Goal: Information Seeking & Learning: Learn about a topic

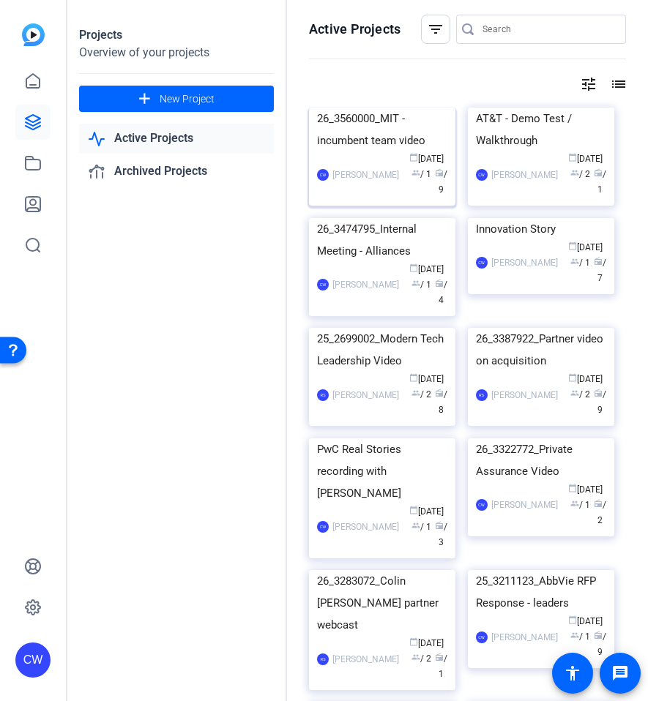
click at [346, 108] on img at bounding box center [382, 108] width 146 height 0
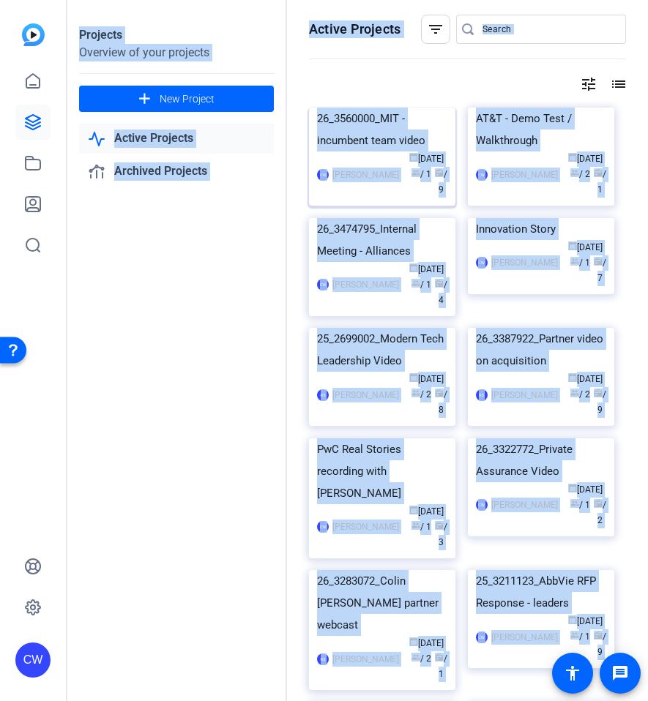
click at [346, 161] on div "Projects Overview of your projects add New Project Active Projects Archived Pro…" at bounding box center [357, 350] width 580 height 701
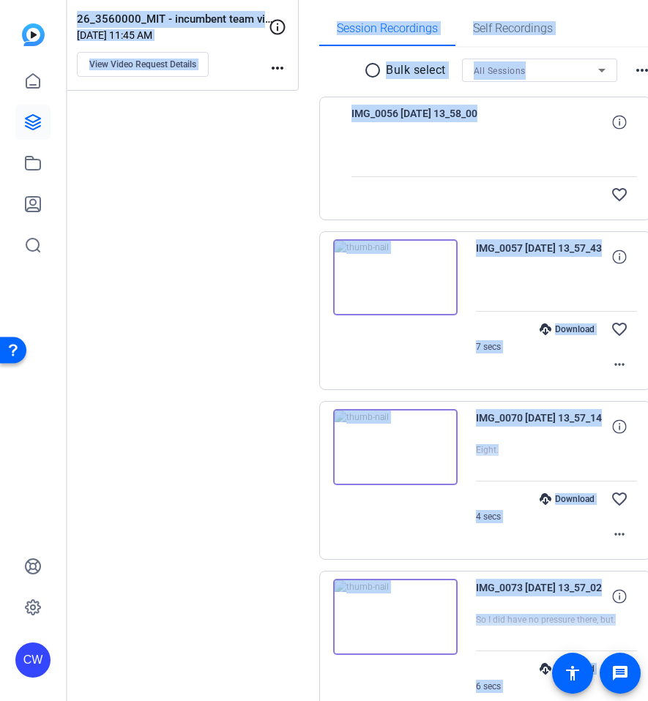
scroll to position [224, 0]
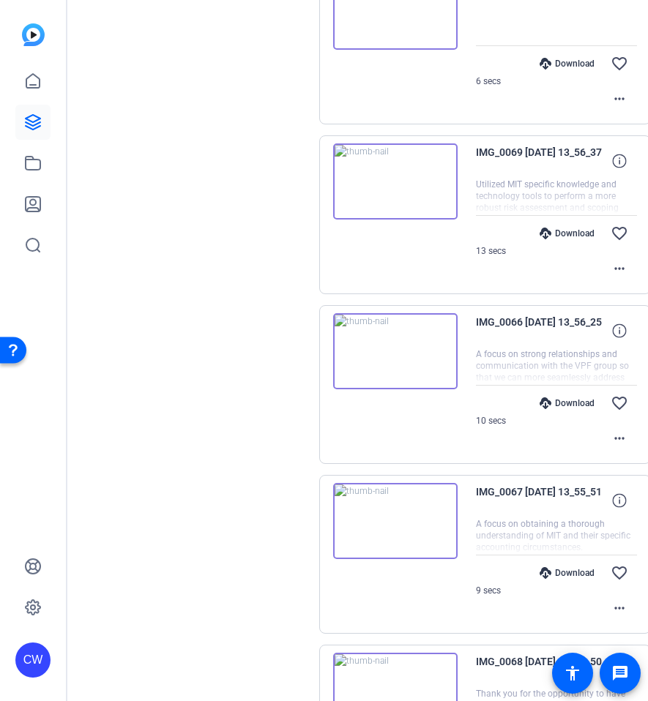
scroll to position [1176, 0]
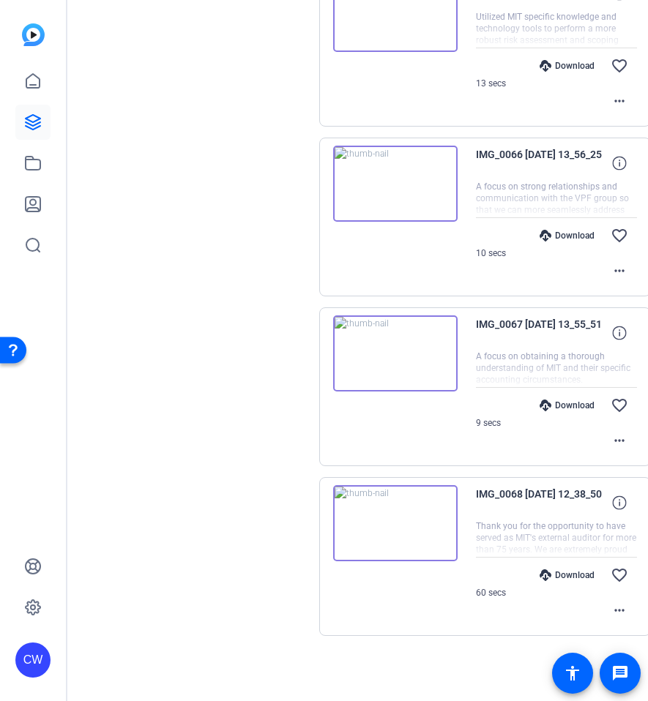
click at [382, 501] on img at bounding box center [395, 523] width 124 height 76
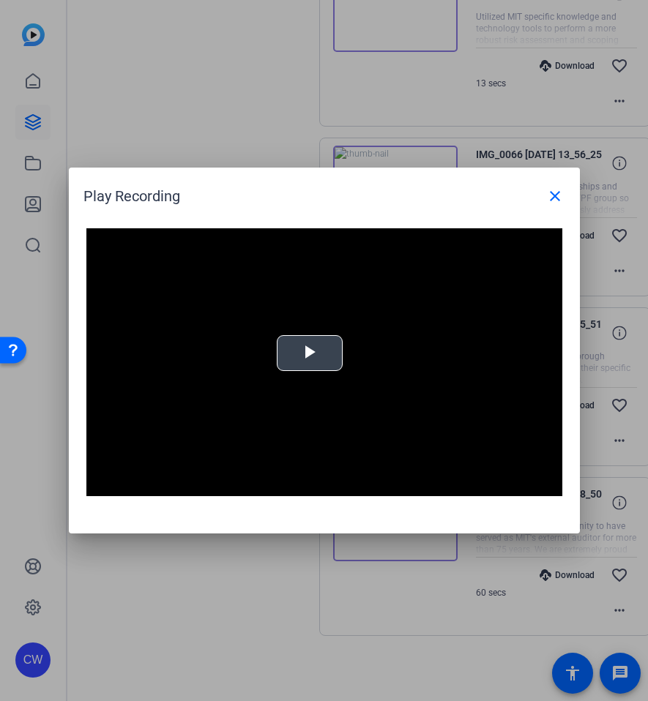
click at [310, 353] on span "Video Player" at bounding box center [310, 353] width 0 height 0
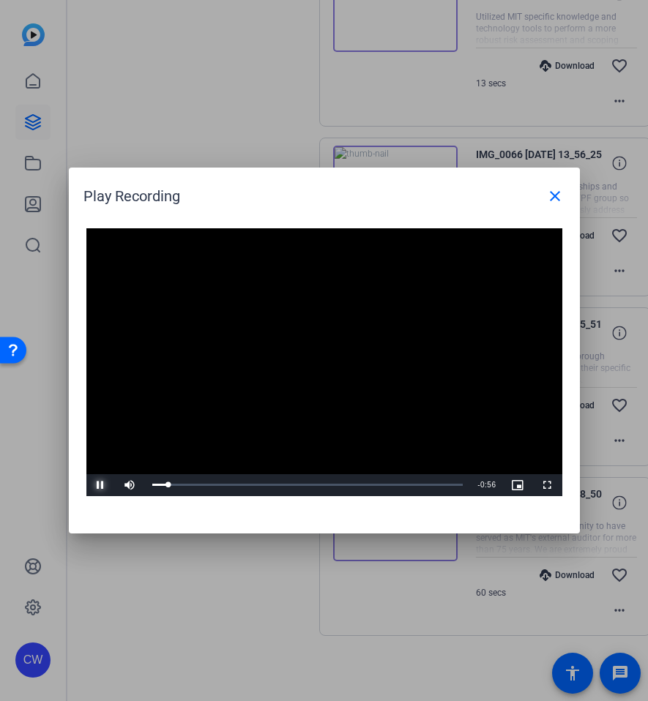
click at [96, 485] on span "Video Player" at bounding box center [100, 485] width 29 height 0
click at [97, 485] on span "Video Player" at bounding box center [100, 485] width 29 height 0
click at [552, 192] on mat-icon "close" at bounding box center [555, 196] width 18 height 18
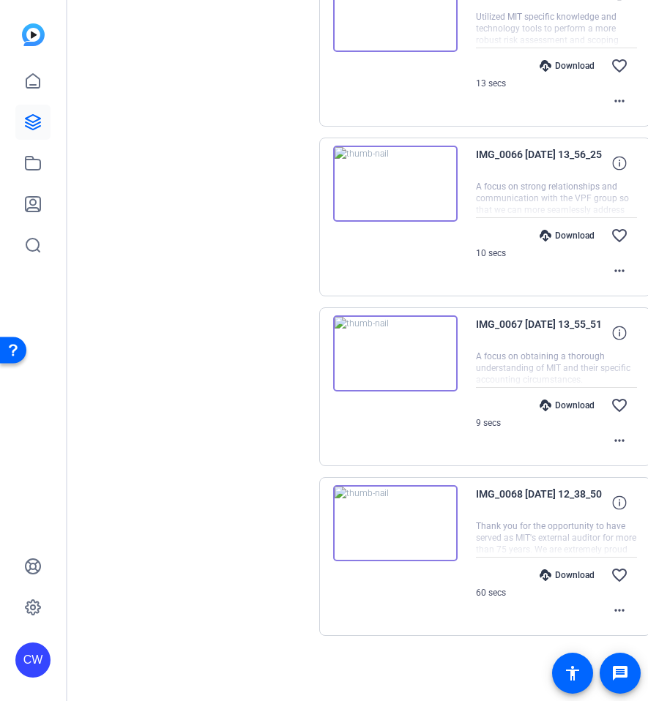
click at [389, 374] on img at bounding box center [395, 353] width 124 height 76
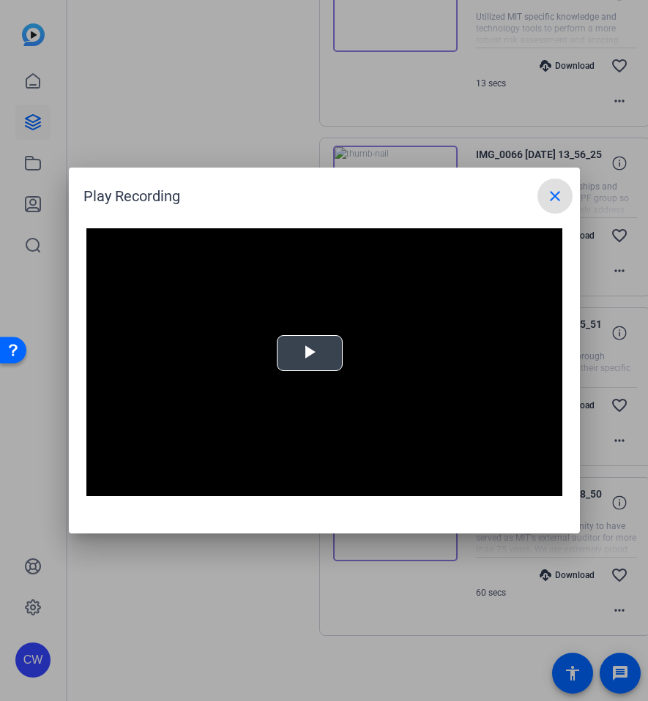
click at [310, 353] on span "Video Player" at bounding box center [310, 353] width 0 height 0
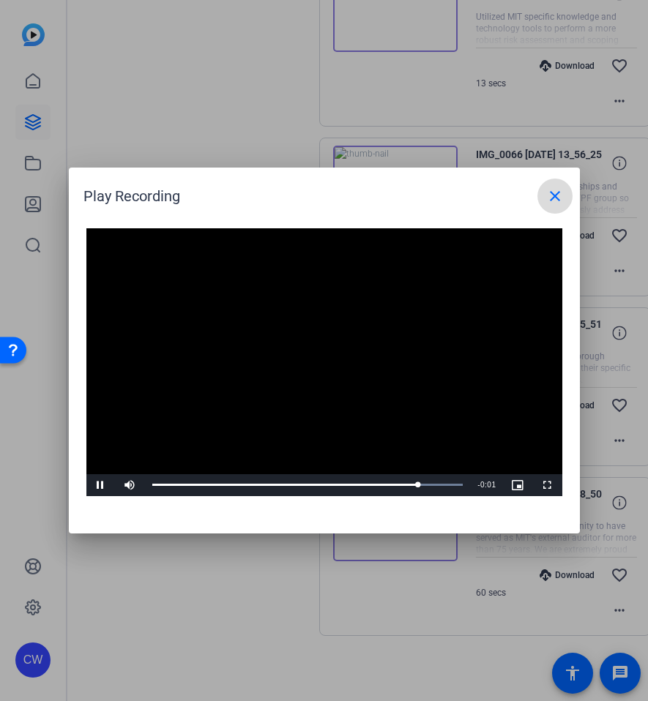
click at [547, 198] on mat-icon "close" at bounding box center [555, 196] width 18 height 18
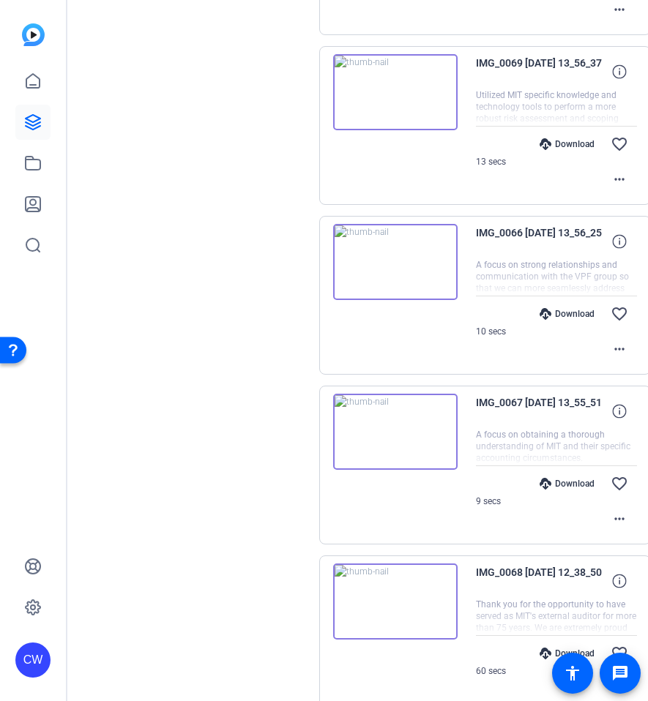
scroll to position [1052, 0]
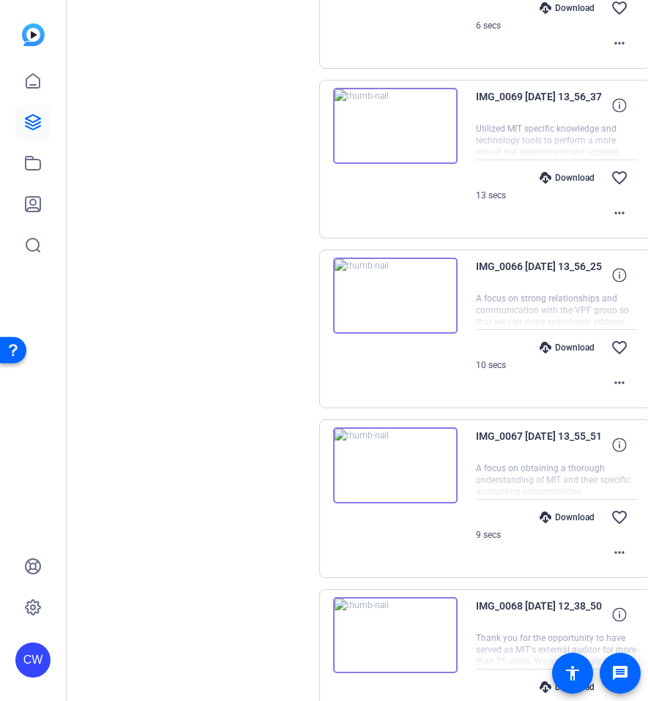
click at [382, 164] on img at bounding box center [395, 126] width 124 height 76
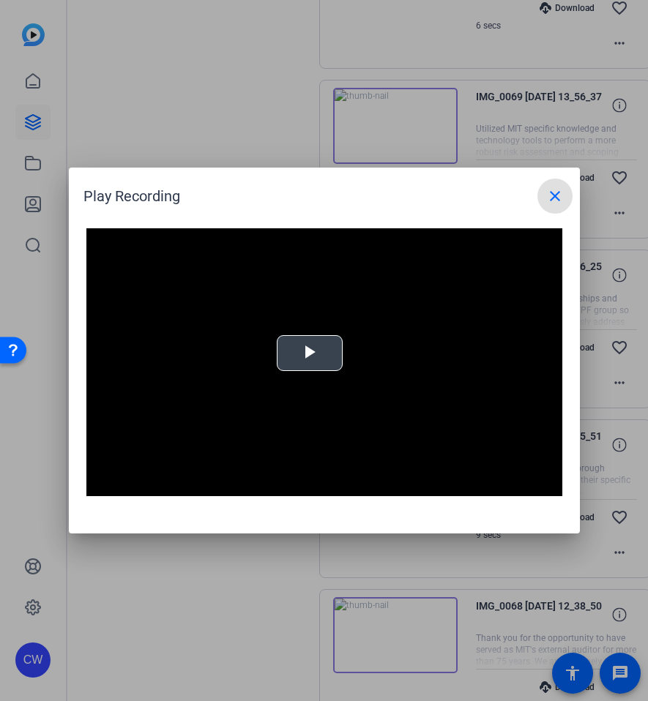
click at [322, 350] on div "Video Player is loading. Play Video Play Mute Current Time 0:00 / Duration 0:12…" at bounding box center [324, 362] width 476 height 268
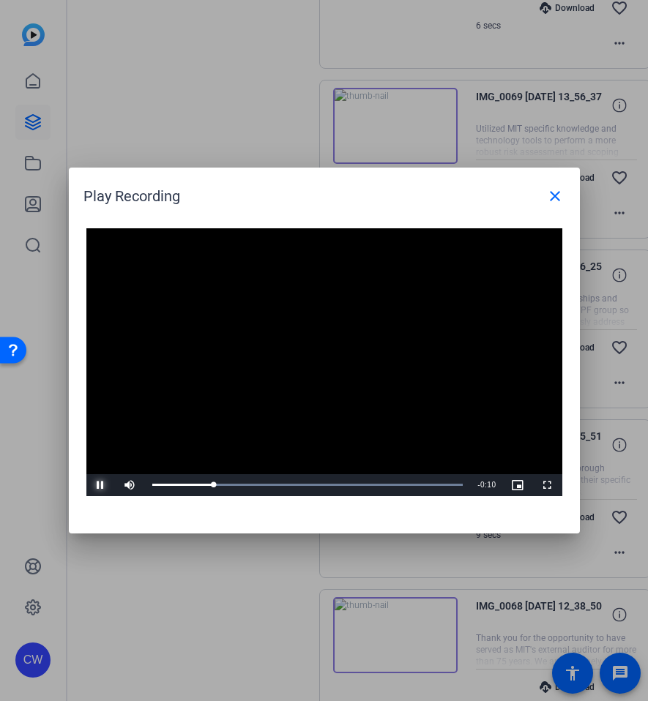
click at [96, 485] on span "Video Player" at bounding box center [100, 485] width 29 height 0
click at [549, 188] on mat-icon "close" at bounding box center [555, 196] width 18 height 18
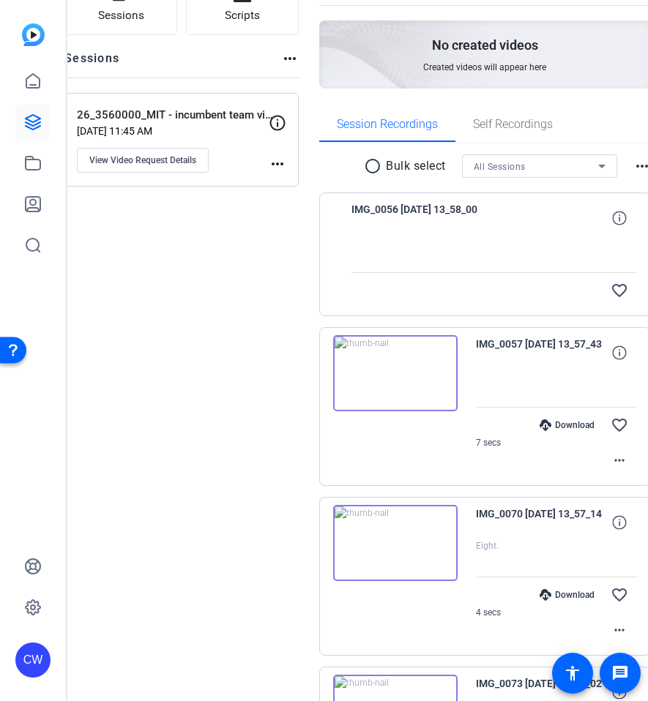
scroll to position [0, 0]
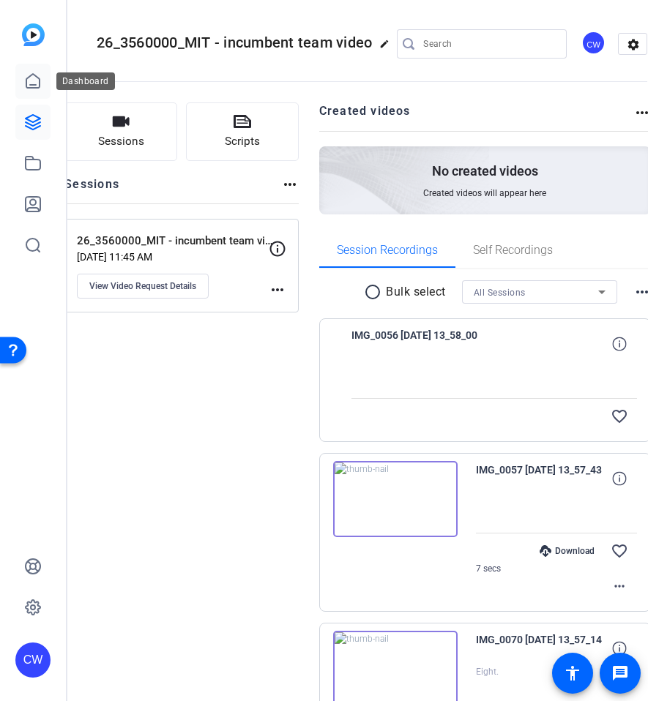
click at [25, 94] on link at bounding box center [32, 81] width 35 height 35
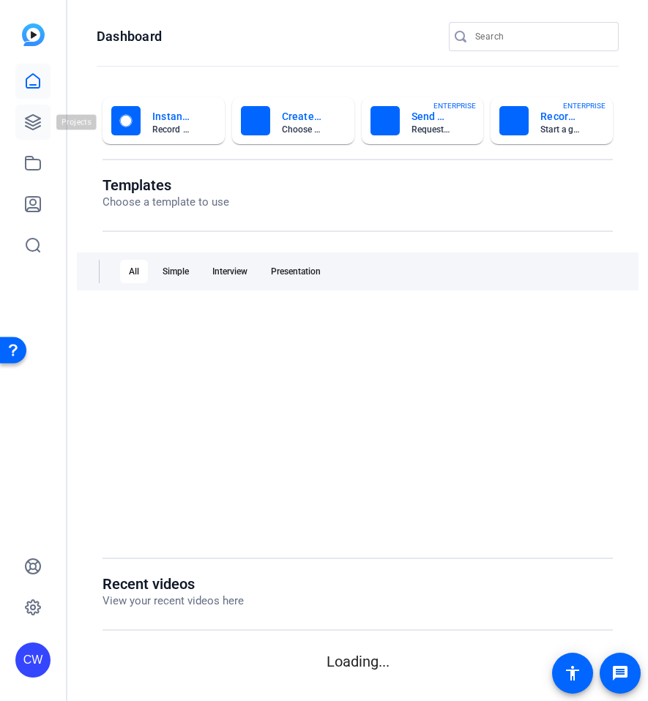
click at [33, 131] on link at bounding box center [32, 122] width 35 height 35
